Goal: Check status: Check status

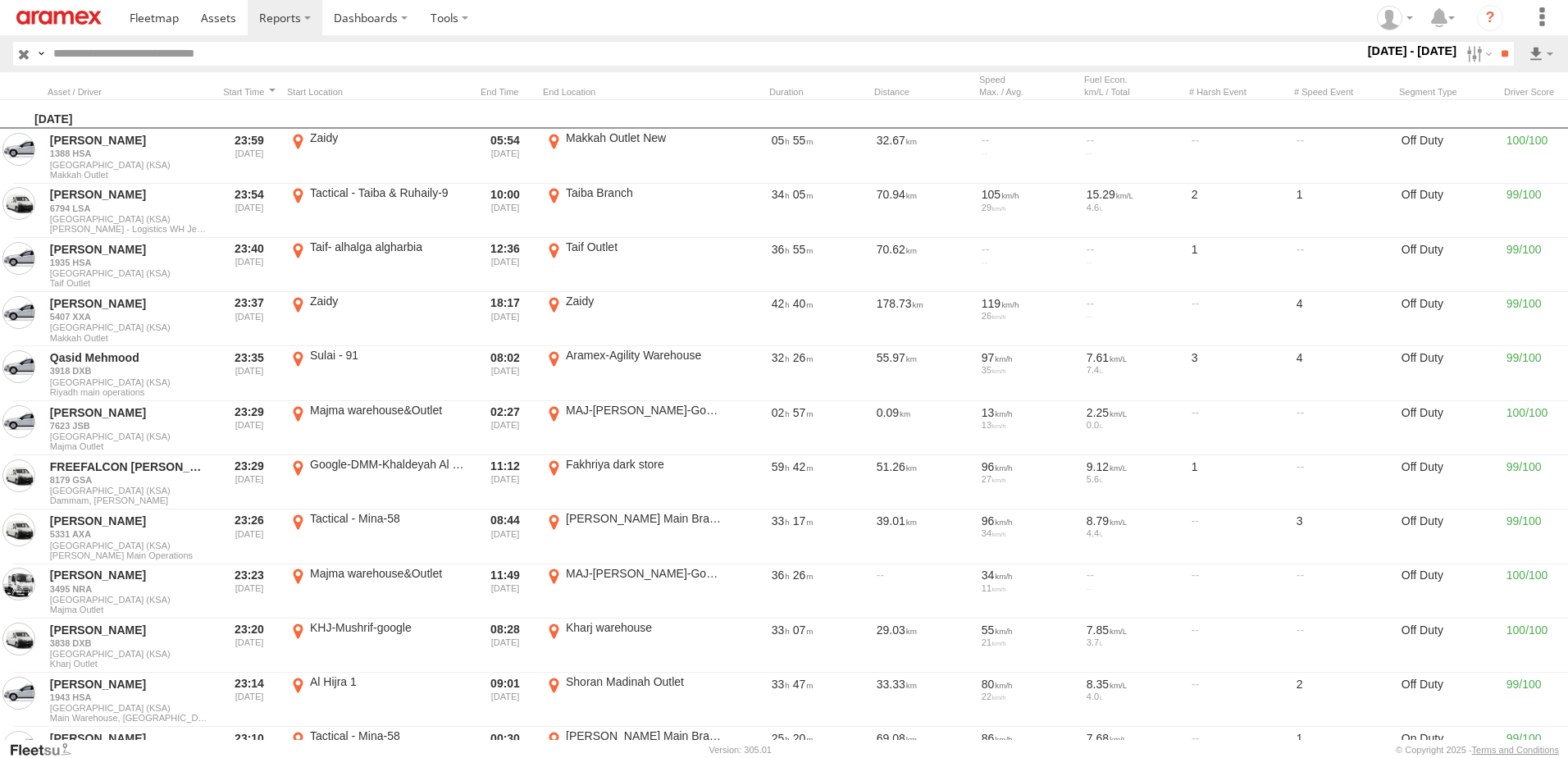
click at [1428, 54] on label "[DATE] - [DATE]" at bounding box center [1412, 51] width 96 height 18
click at [0, 0] on label at bounding box center [0, 0] width 0 height 0
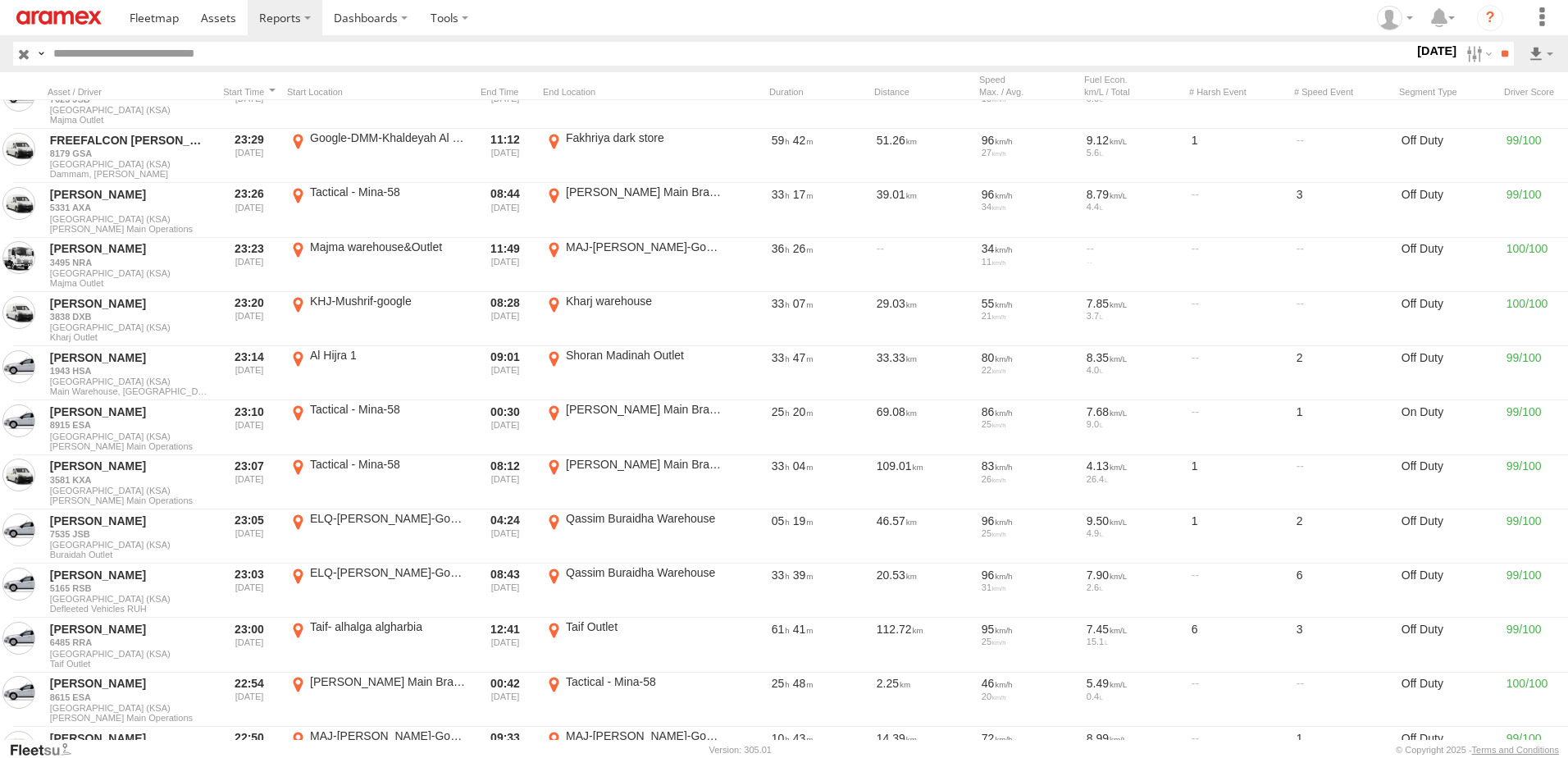
scroll to position [328, 0]
click at [0, 0] on span "RUH - [GEOGRAPHIC_DATA]" at bounding box center [0, 0] width 0 height 0
click at [0, 0] on span "Defleeted Vehicles RUH" at bounding box center [0, 0] width 0 height 0
click at [0, 0] on span "[PERSON_NAME]" at bounding box center [0, 0] width 0 height 0
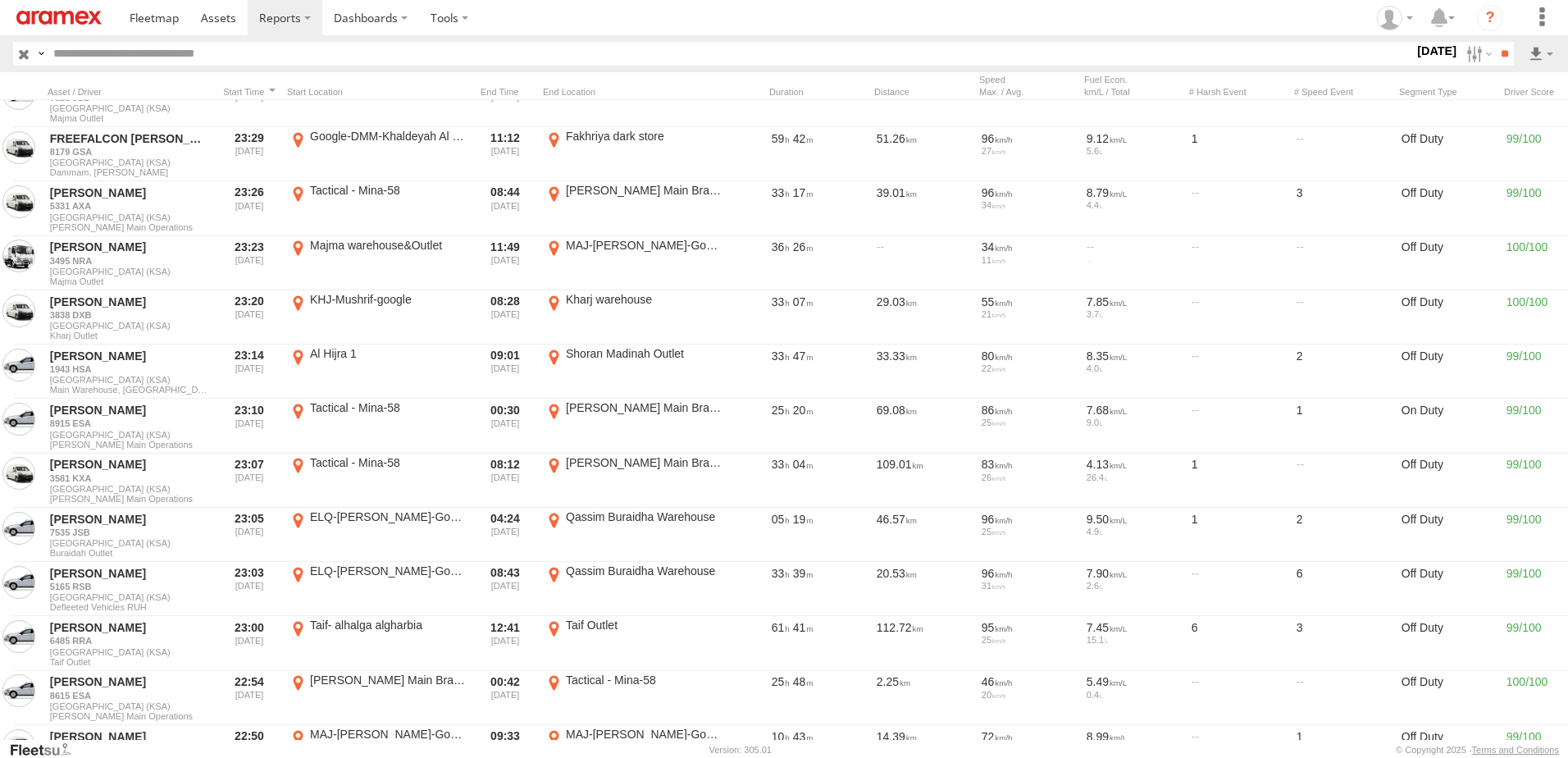
scroll to position [411, 0]
click at [1504, 51] on input "**" at bounding box center [1504, 54] width 19 height 23
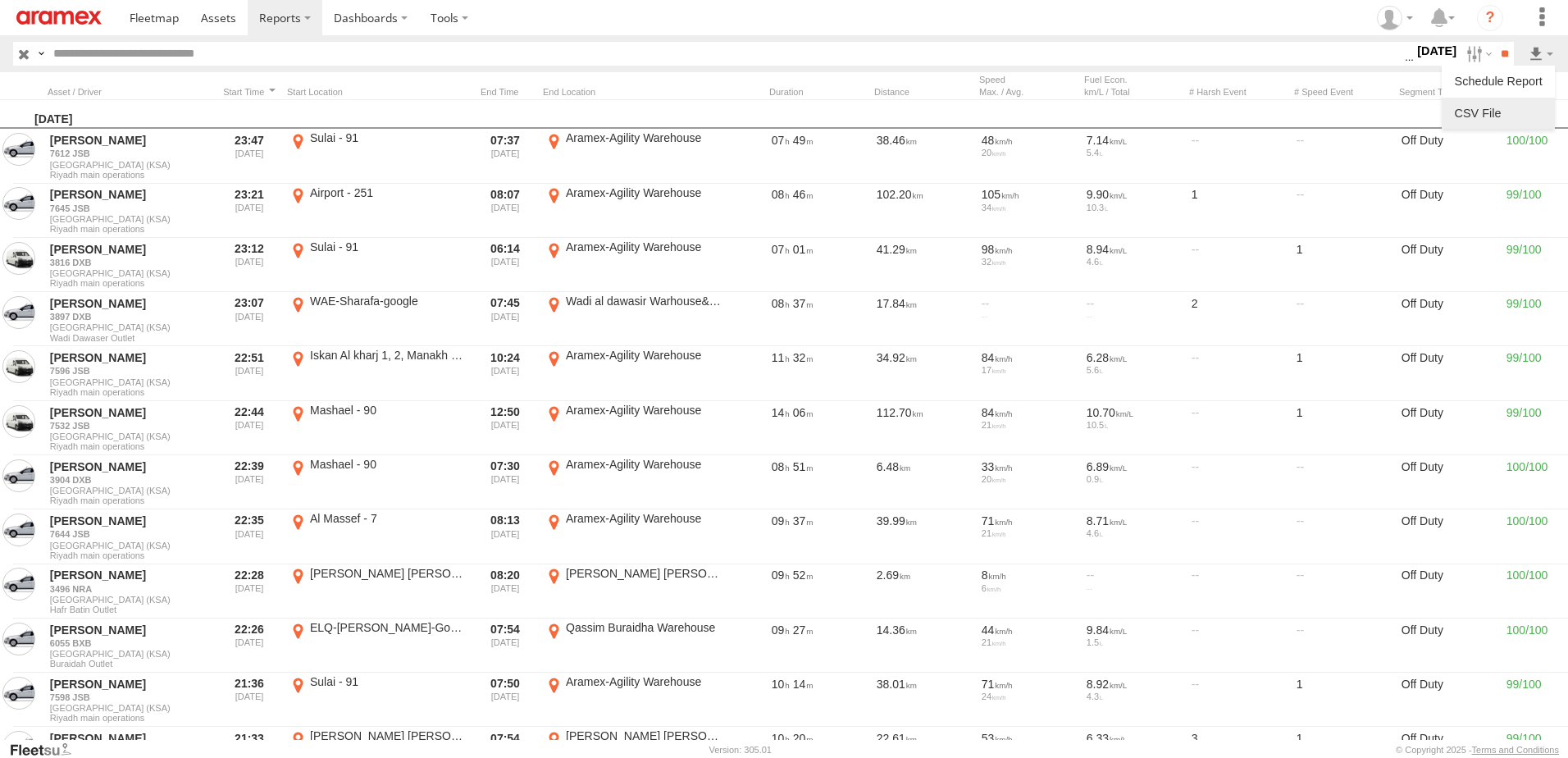
click at [1535, 118] on link at bounding box center [1499, 112] width 100 height 24
